Goal: Information Seeking & Learning: Find specific fact

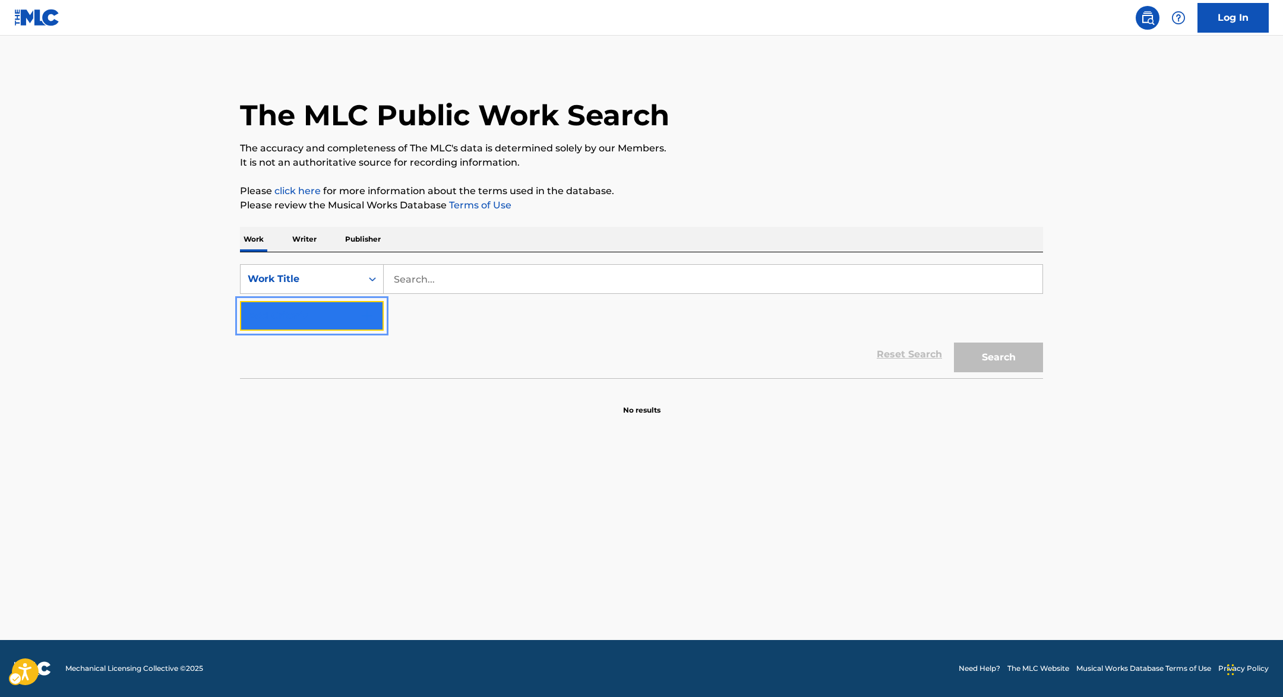
click at [344, 313] on button "Add Criteria" at bounding box center [312, 316] width 144 height 30
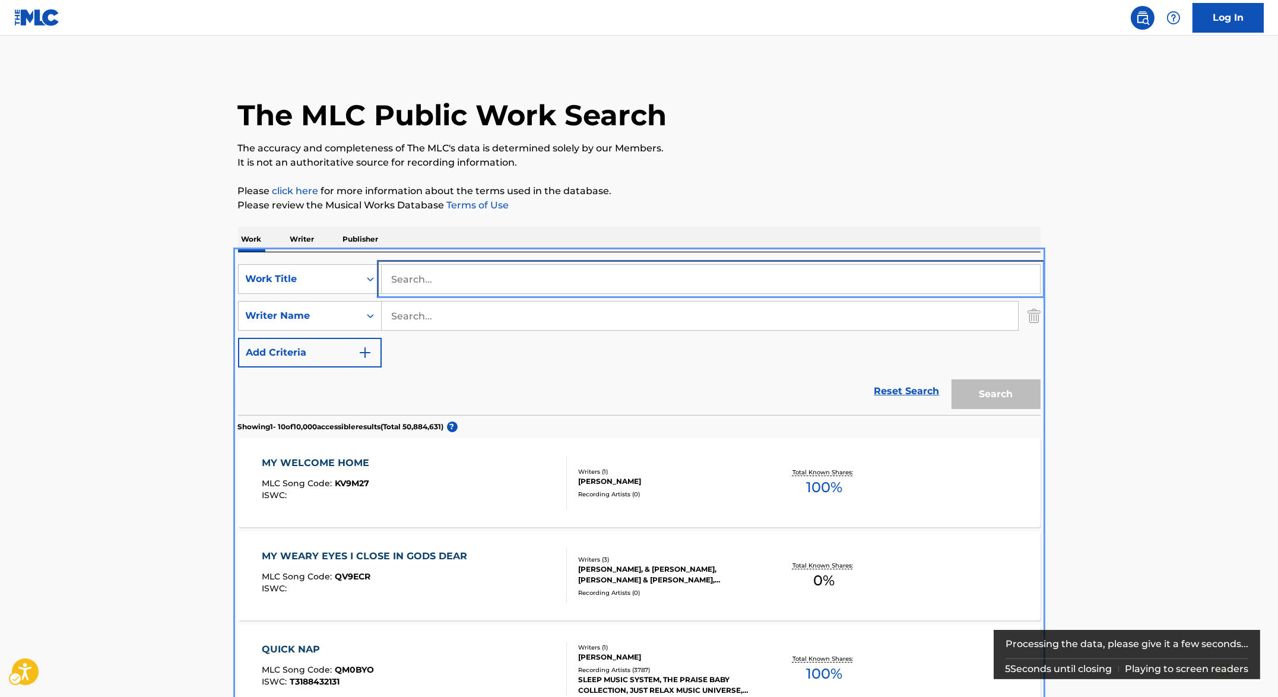
click at [455, 284] on input "Search..." at bounding box center [711, 279] width 659 height 29
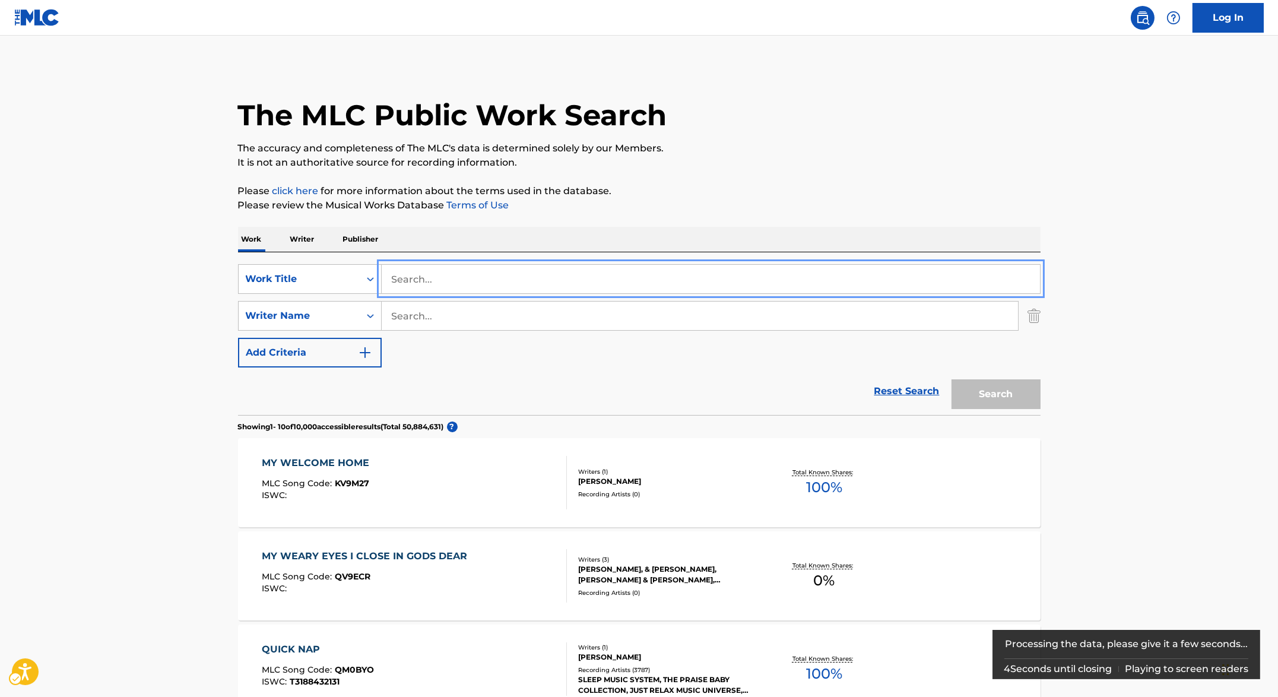
paste input "I DON'T WANNA RAP"
type input "I DON'T WANNA RAP"
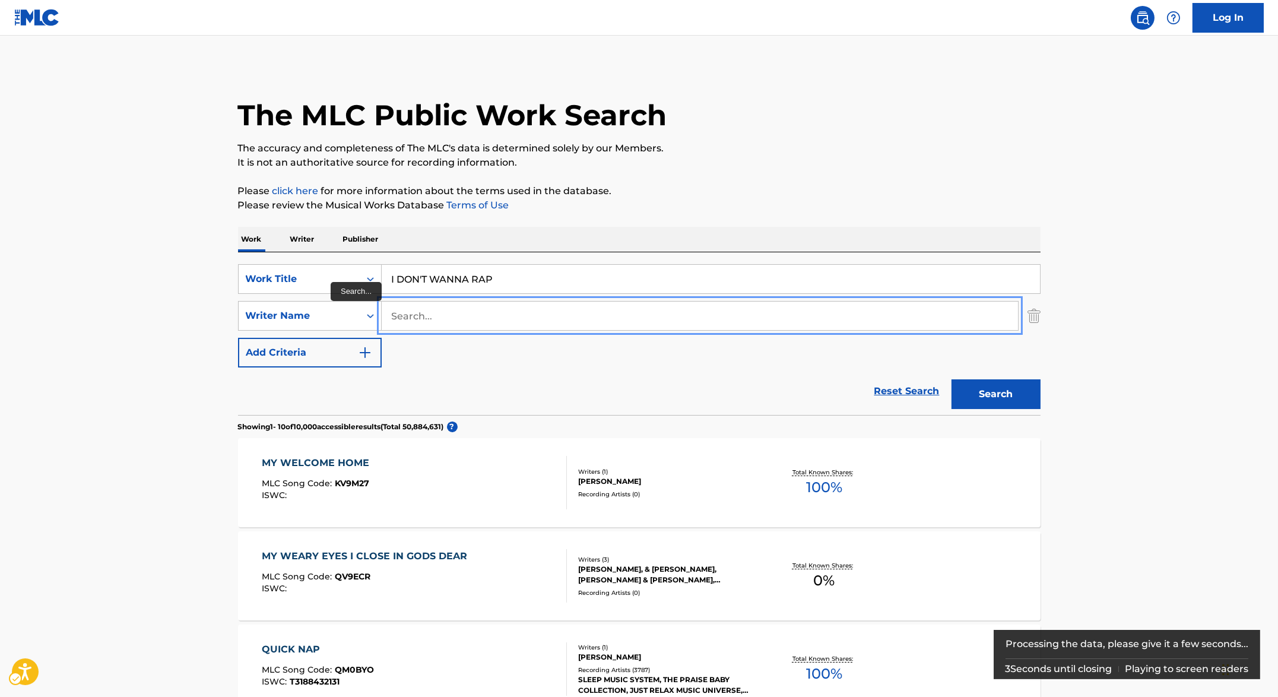
click at [449, 318] on input "Search..." at bounding box center [700, 316] width 637 height 29
type input "Muggerud"
click at [1012, 390] on button "Search" at bounding box center [996, 394] width 89 height 30
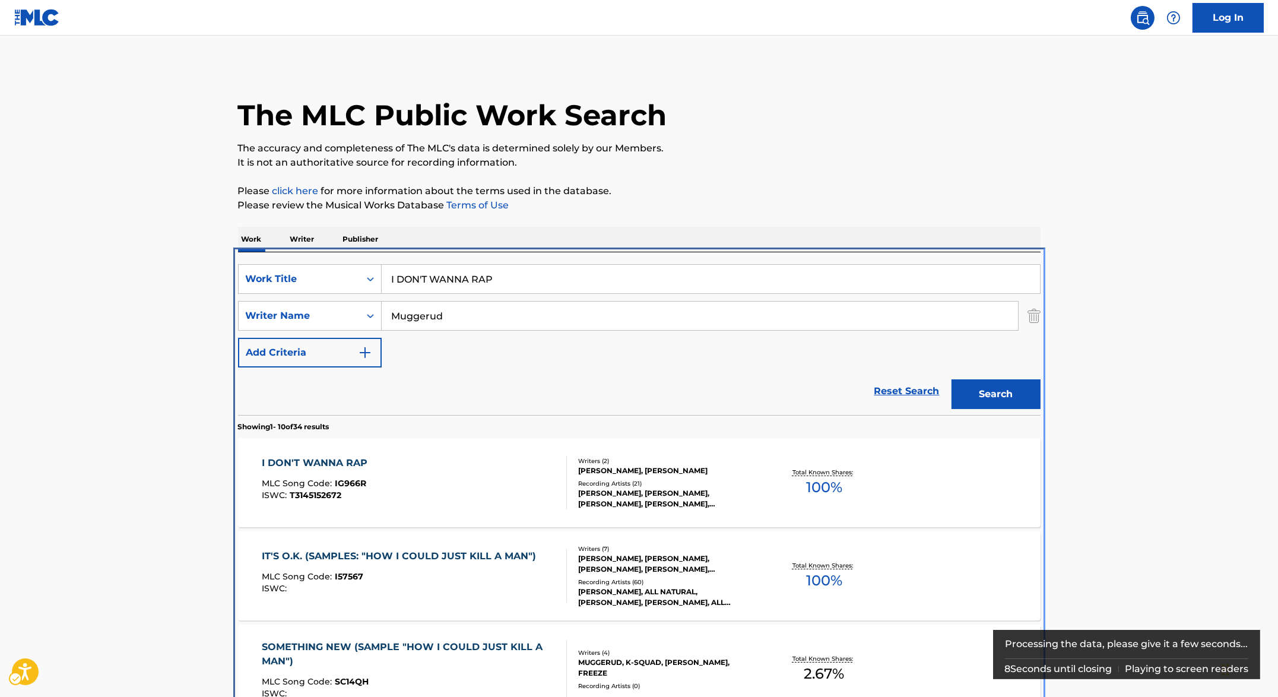
scroll to position [252, 0]
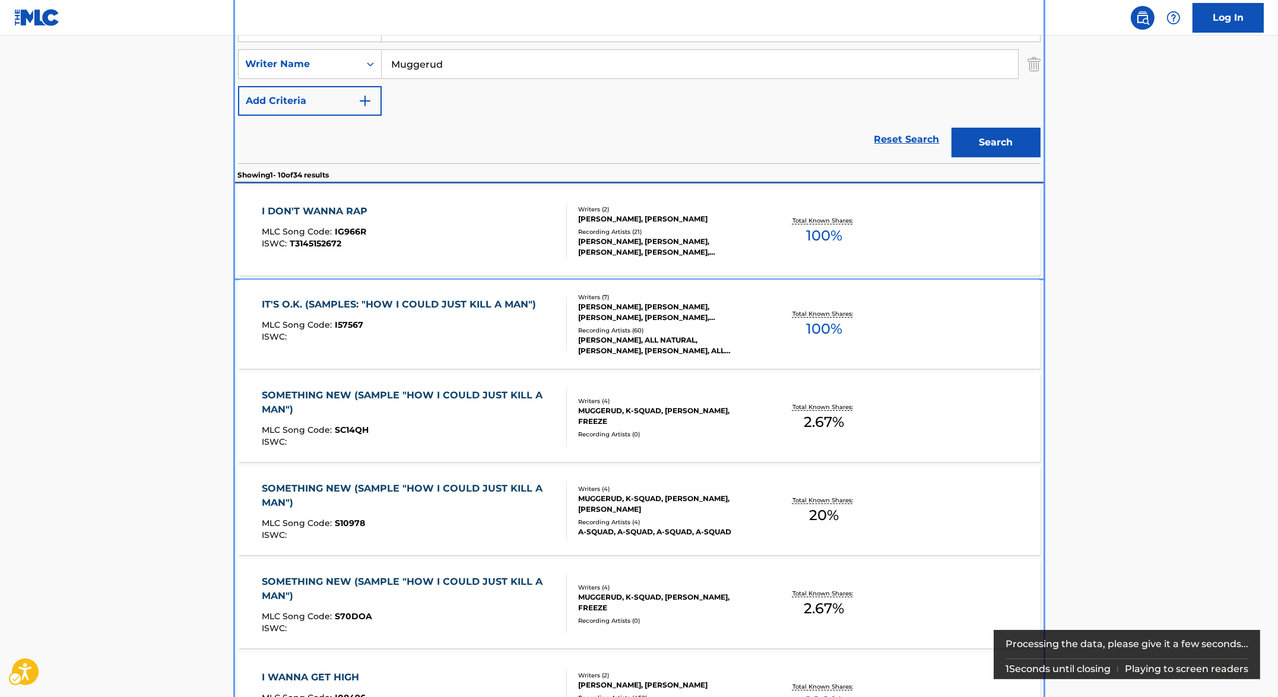
click at [364, 224] on div "I DON'T WANNA RAP MLC Song Code : IG966R ISWC : T3145152672" at bounding box center [318, 230] width 112 height 53
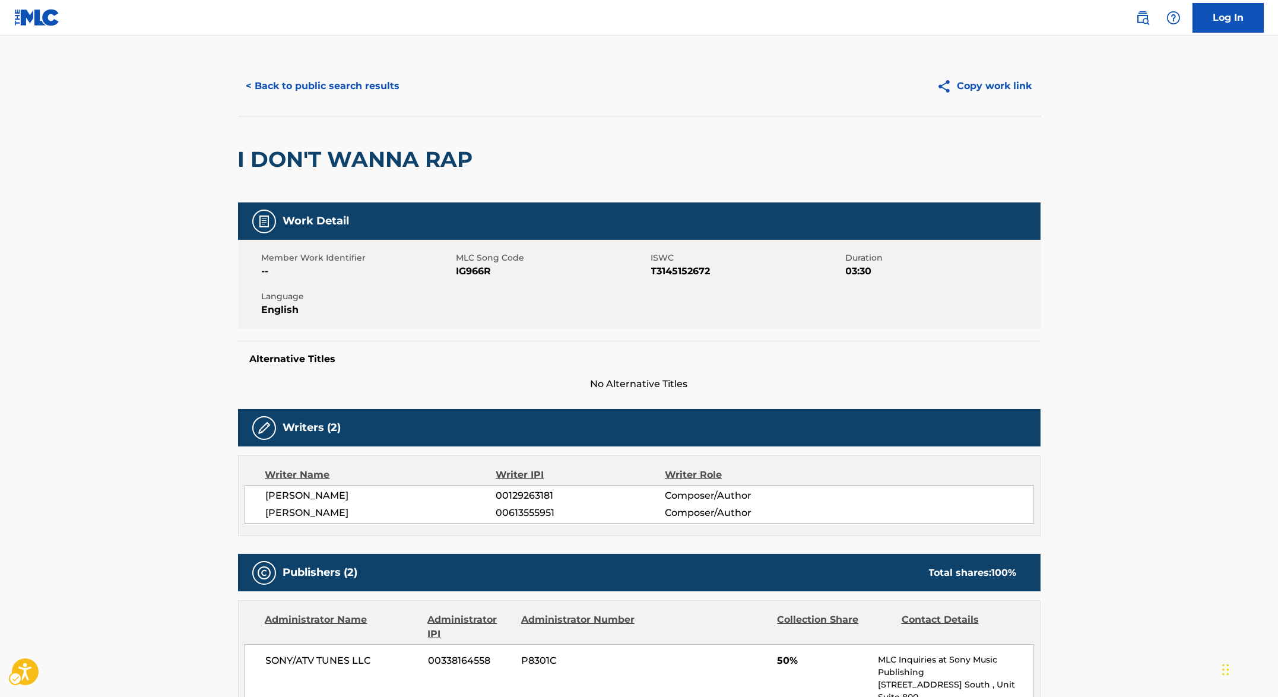
scroll to position [16, 0]
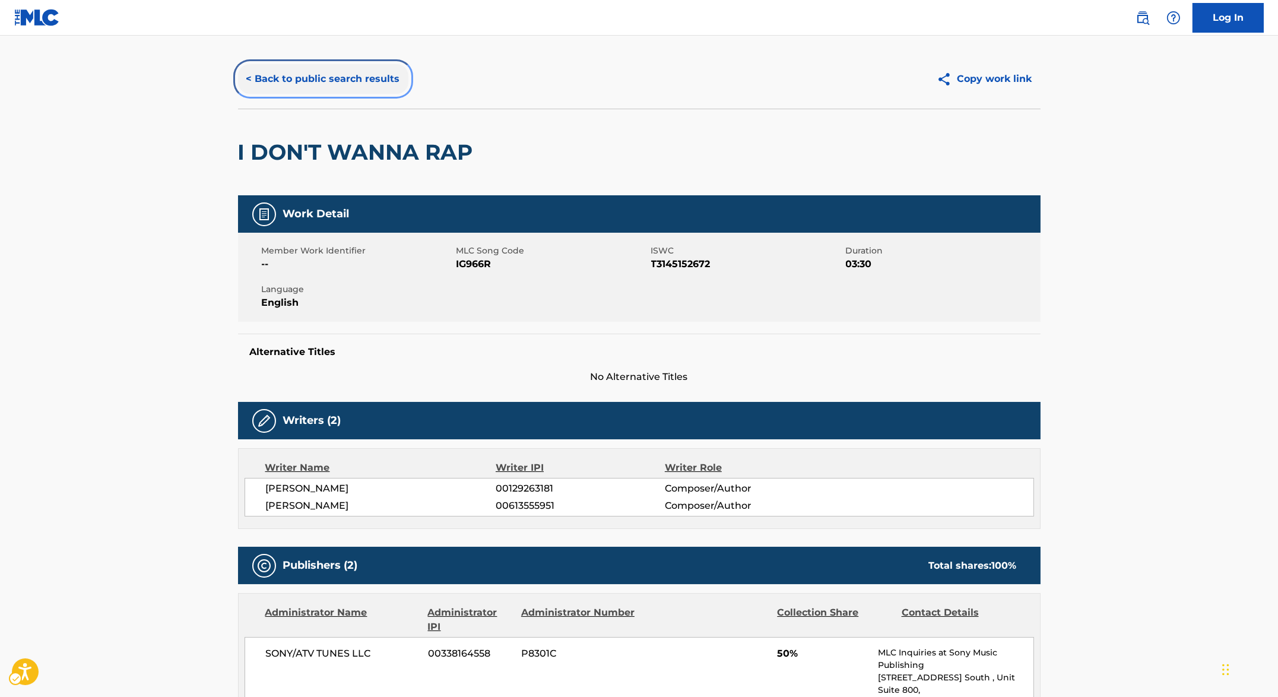
click at [308, 72] on button "< Back to public search results" at bounding box center [323, 79] width 170 height 30
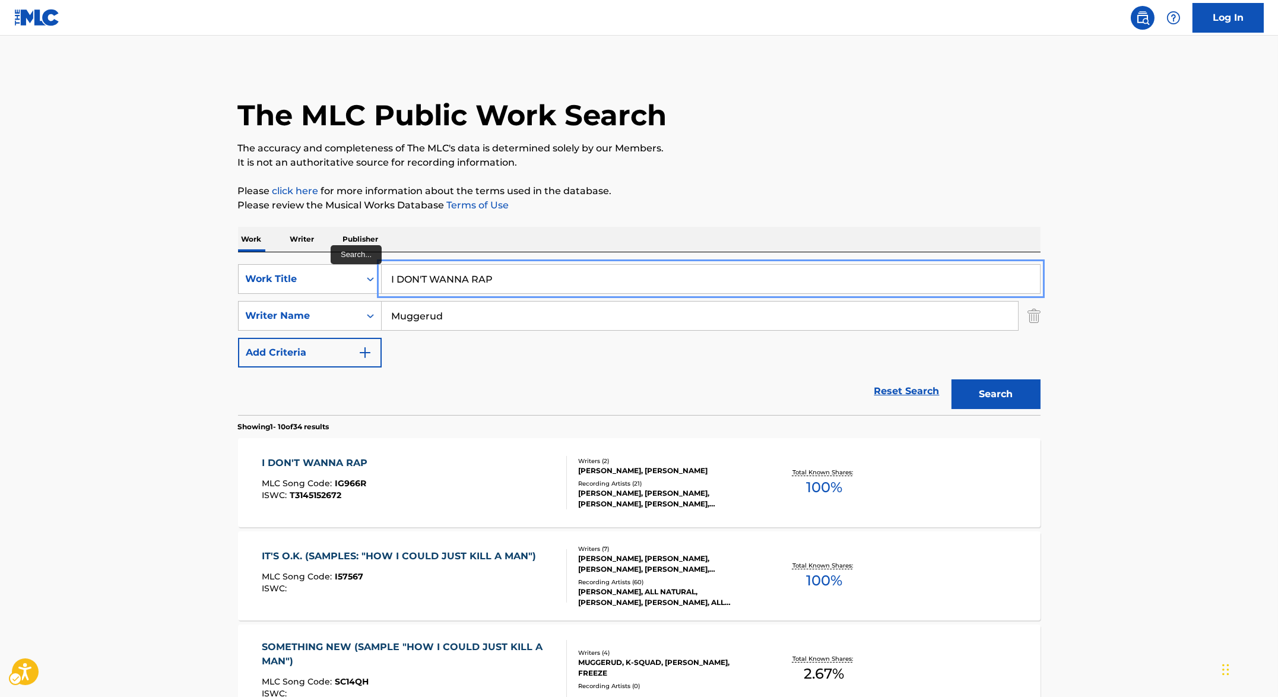
click at [466, 271] on input "I DON'T WANNA RAP" at bounding box center [711, 279] width 659 height 29
type input "t"
type input "autumn leaf"
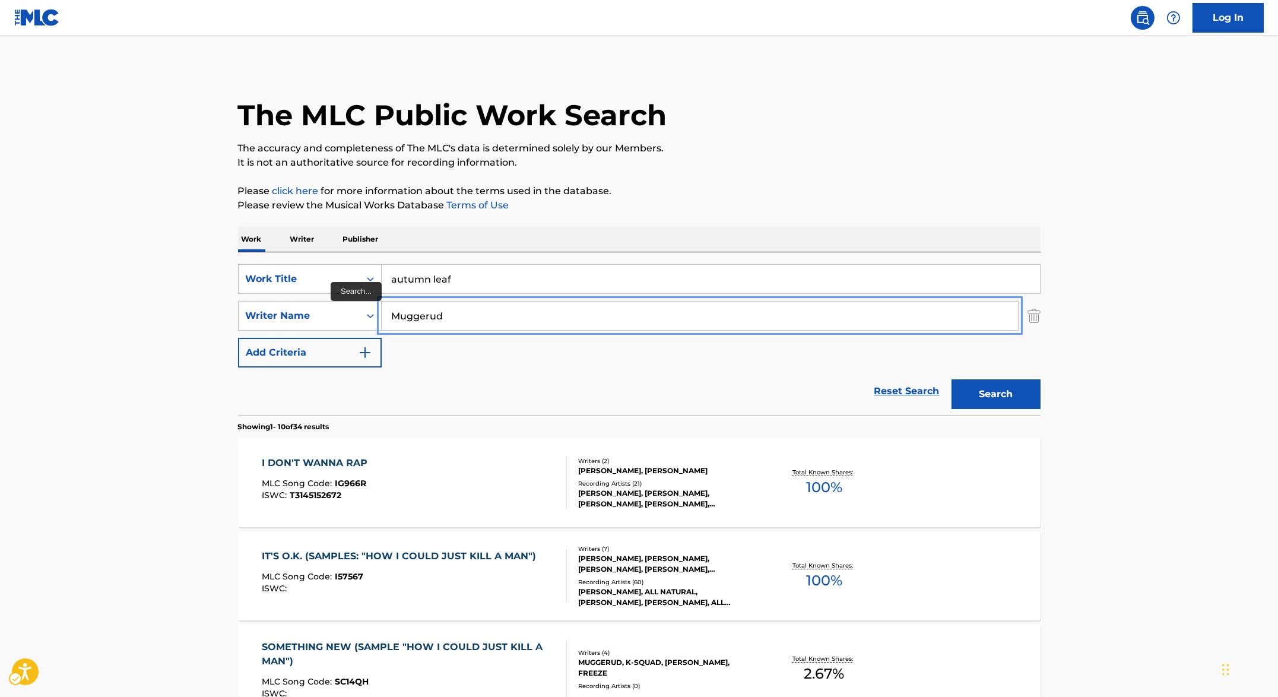
click at [452, 318] on input "Muggerud" at bounding box center [700, 316] width 637 height 29
type input "[PERSON_NAME]"
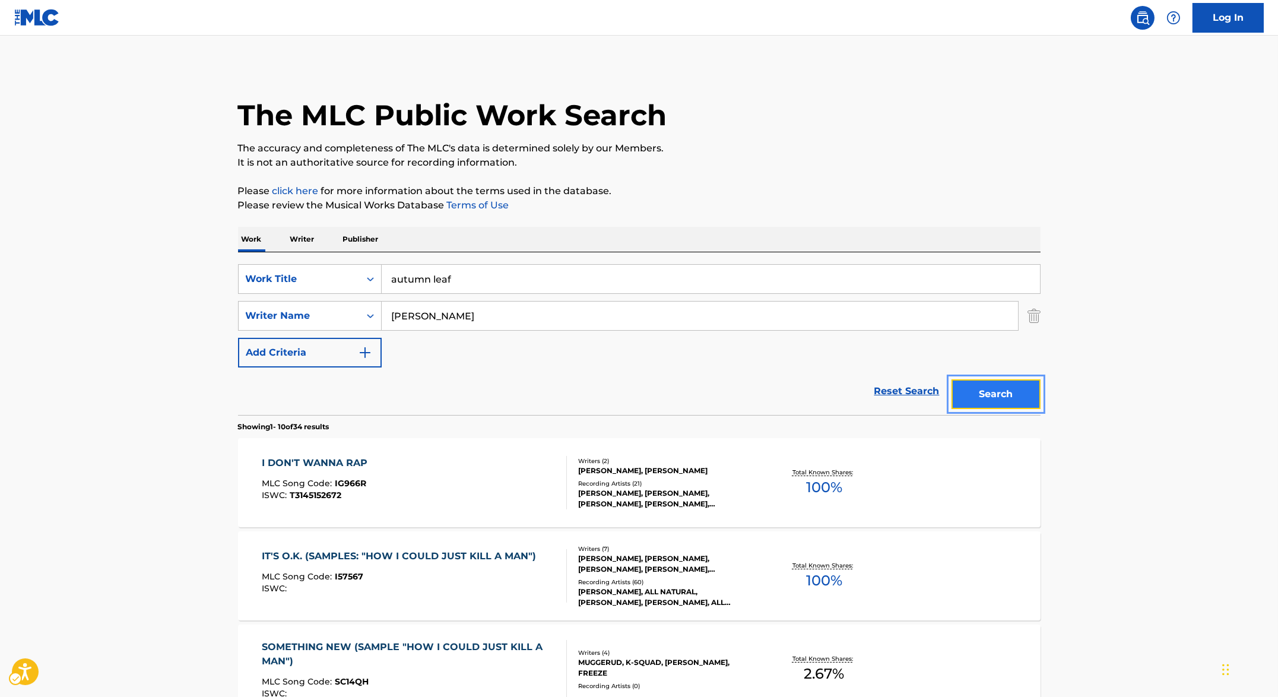
click at [1020, 398] on button "Search" at bounding box center [996, 394] width 89 height 30
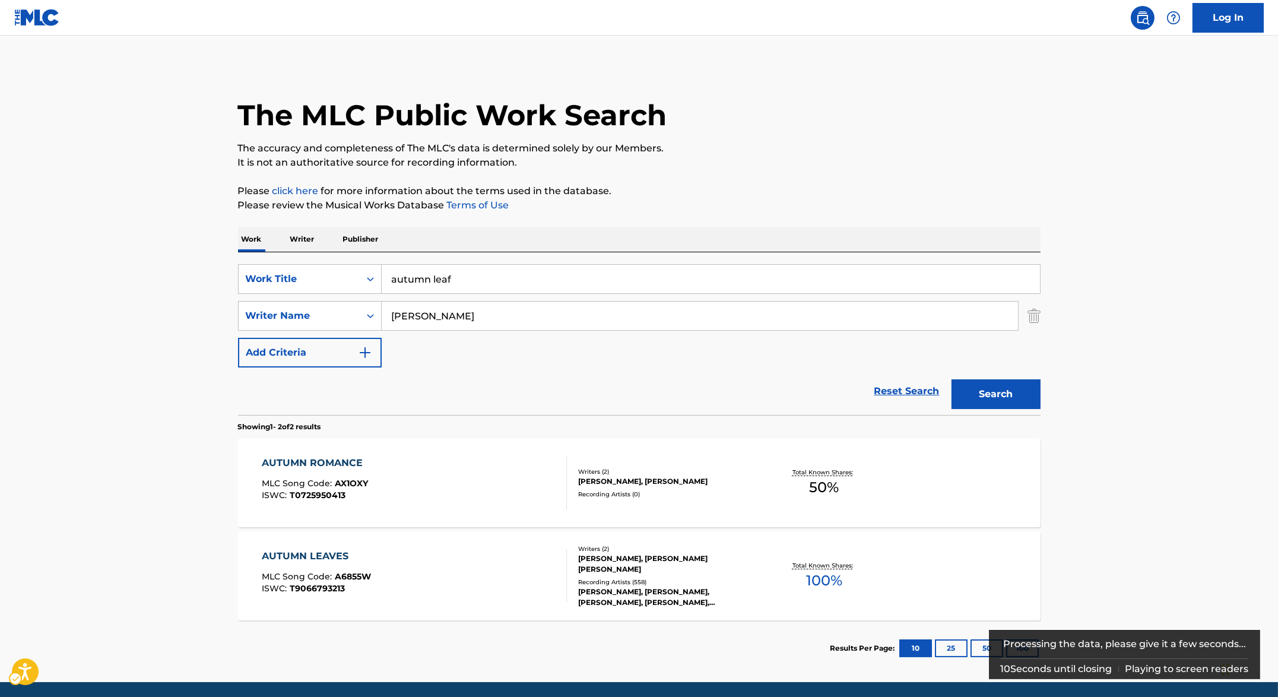
scroll to position [42, 0]
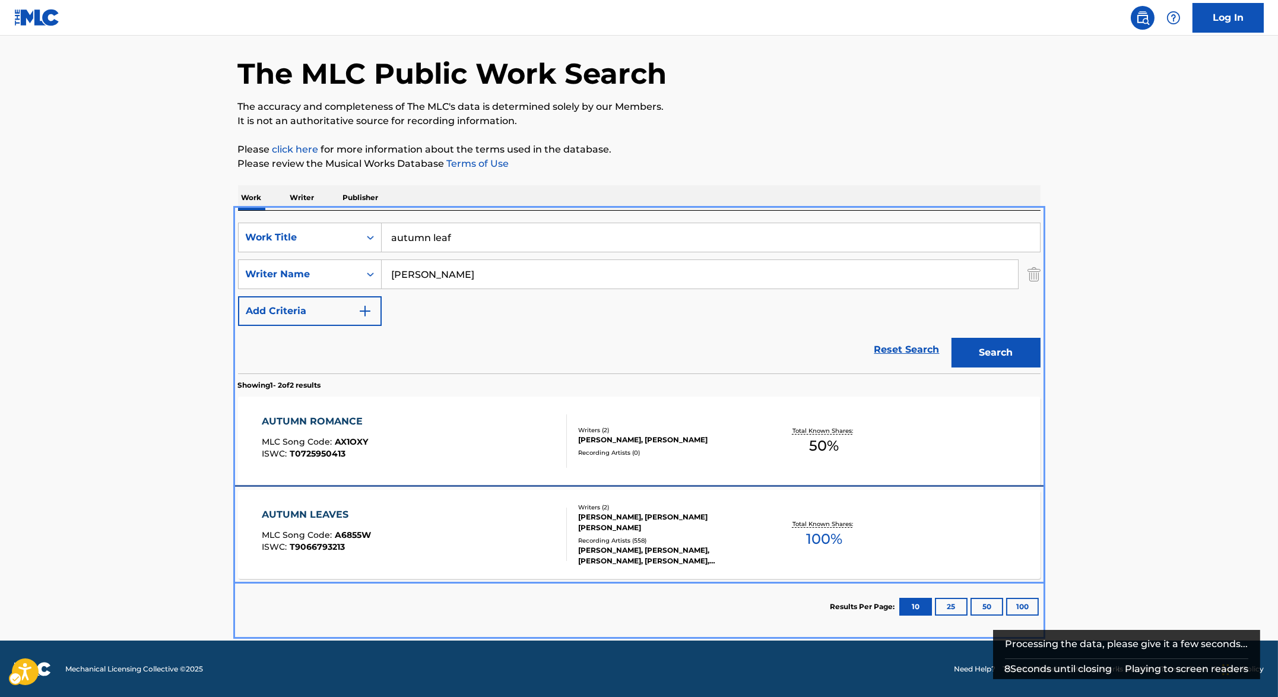
click at [336, 527] on div "AUTUMN LEAVES MLC Song Code : A6855W ISWC : T9066793213" at bounding box center [316, 534] width 109 height 53
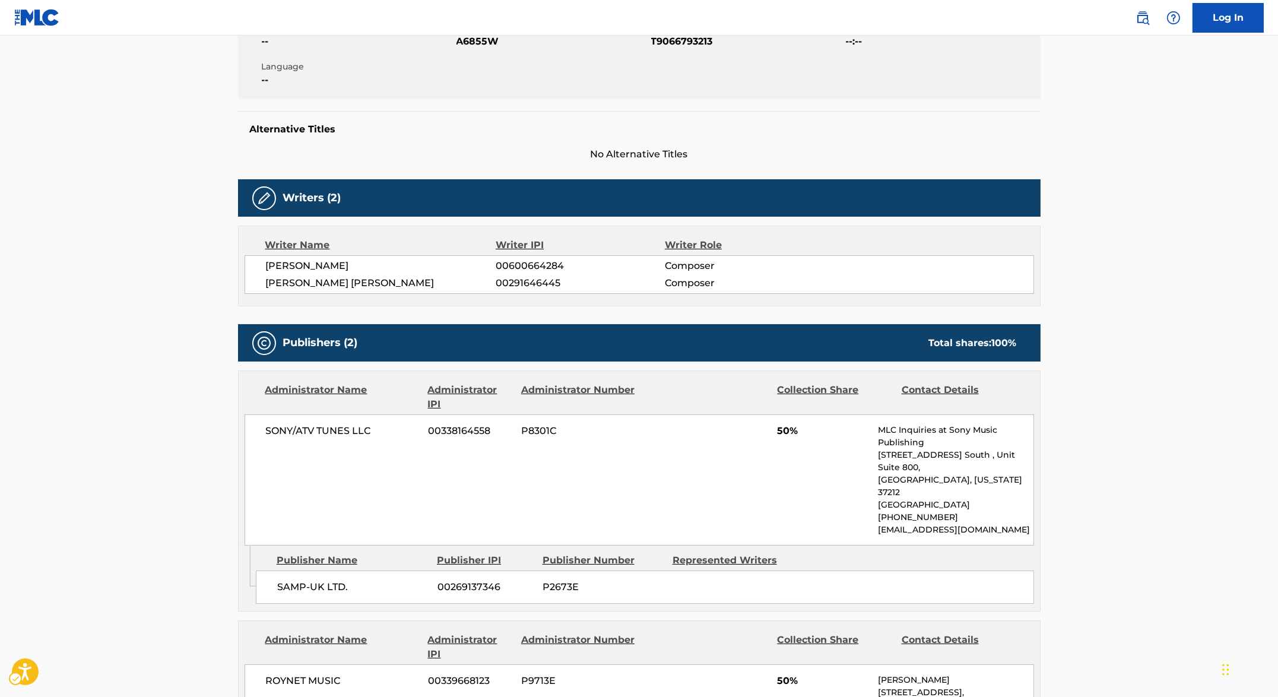
scroll to position [243, 0]
